Goal: Task Accomplishment & Management: Use online tool/utility

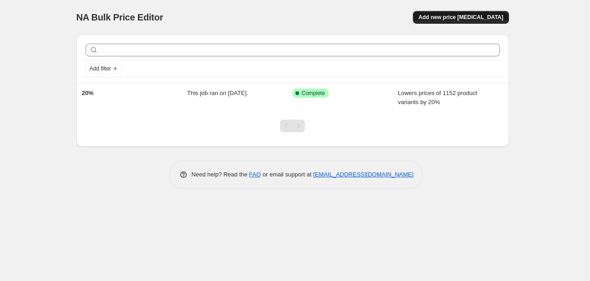
click at [470, 20] on span "Add new price [MEDICAL_DATA]" at bounding box center [461, 17] width 85 height 7
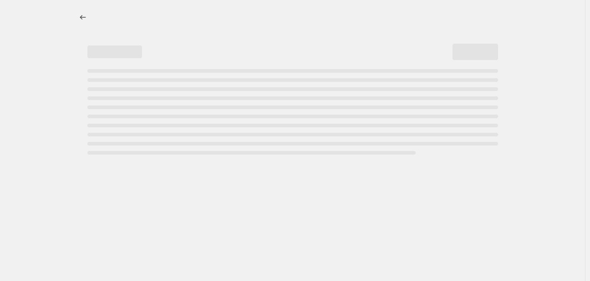
select select "percentage"
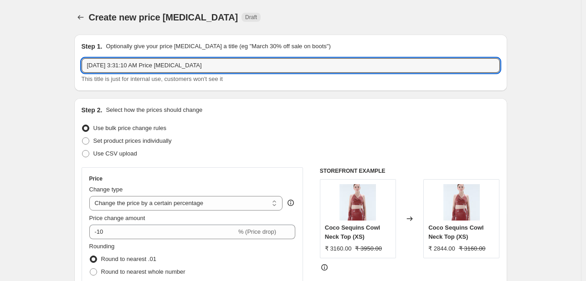
drag, startPoint x: 214, startPoint y: 66, endPoint x: 42, endPoint y: 55, distance: 172.1
type input "original"
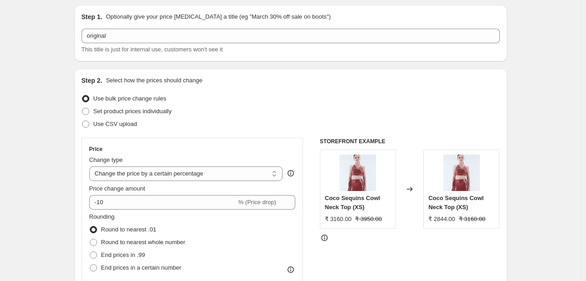
scroll to position [46, 0]
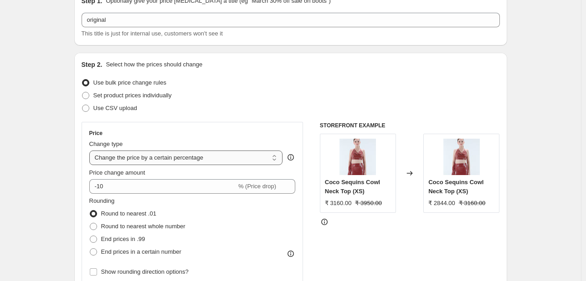
click at [174, 163] on select "Change the price to a certain amount Change the price by a certain amount Chang…" at bounding box center [186, 158] width 194 height 15
select select "ecap"
click at [91, 151] on select "Change the price to a certain amount Change the price by a certain amount Chang…" at bounding box center [186, 158] width 194 height 15
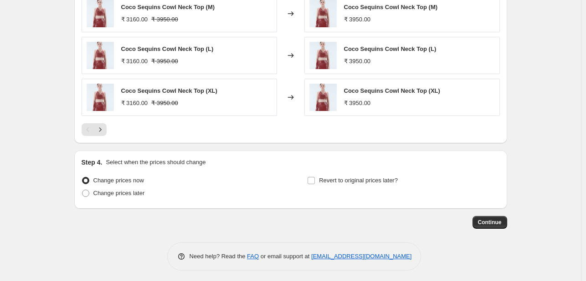
scroll to position [527, 0]
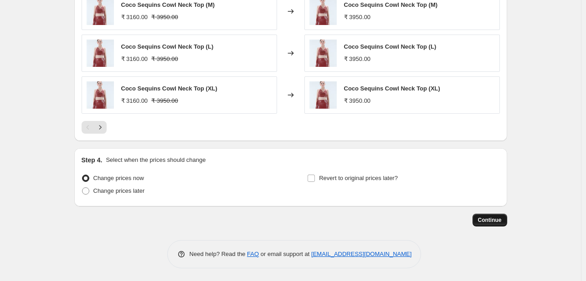
click at [494, 215] on button "Continue" at bounding box center [489, 220] width 35 height 13
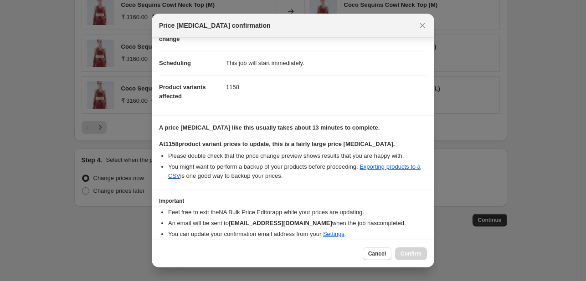
scroll to position [95, 0]
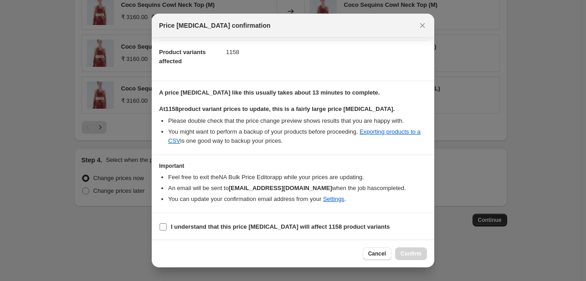
click at [164, 230] on label "I understand that this price [MEDICAL_DATA] will affect 1158 product variants" at bounding box center [274, 227] width 231 height 13
click at [164, 230] on input "I understand that this price [MEDICAL_DATA] will affect 1158 product variants" at bounding box center [162, 227] width 7 height 7
checkbox input "true"
click at [423, 252] on button "Confirm" at bounding box center [411, 254] width 32 height 13
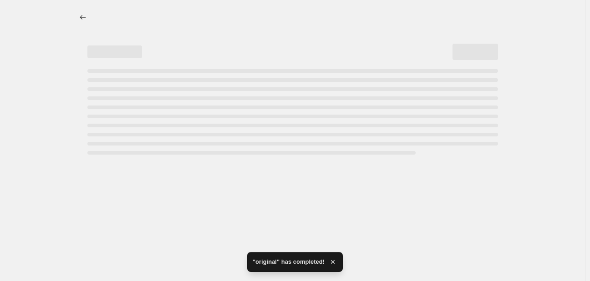
select select "ecap"
